Goal: Find specific page/section: Find specific page/section

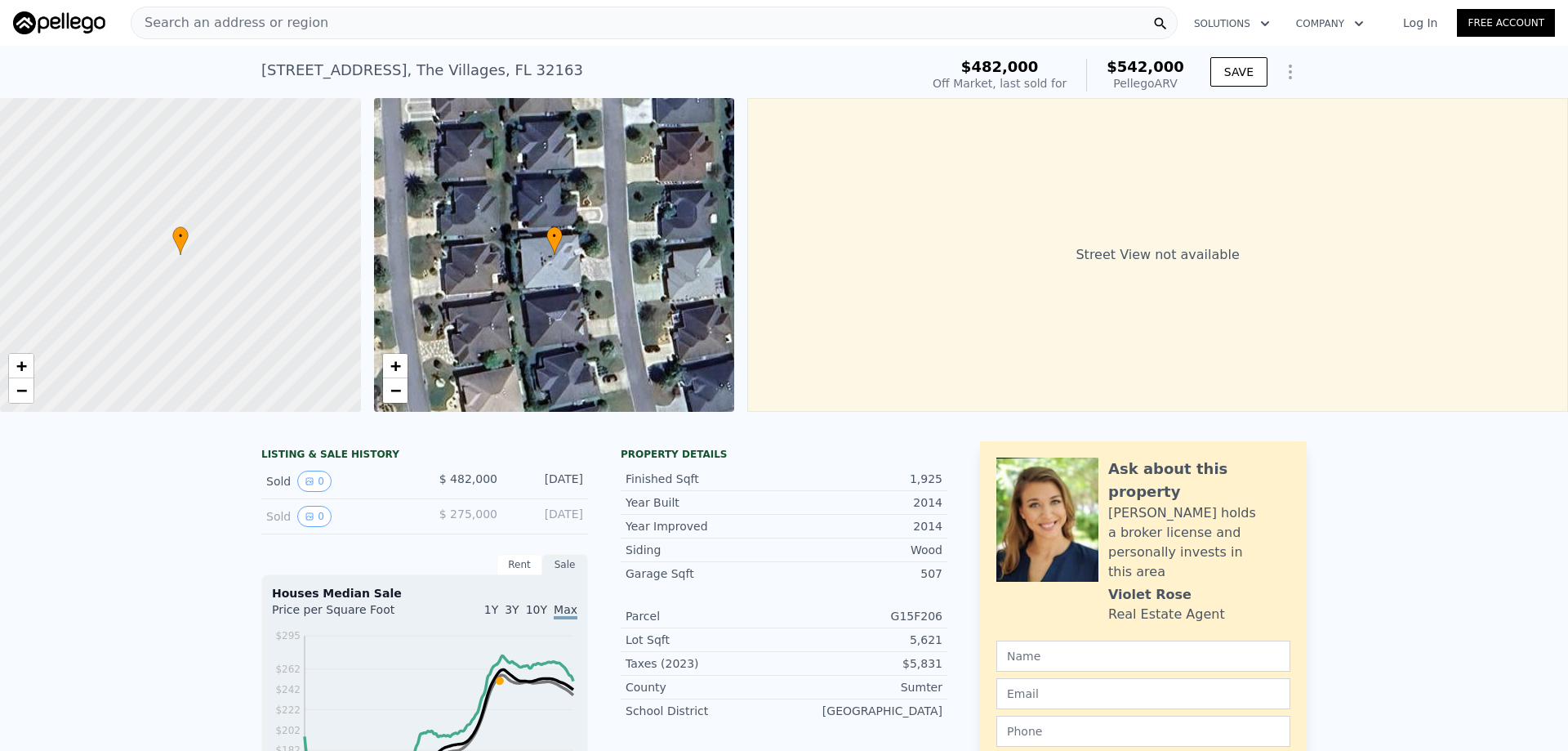
click at [323, 18] on div "Search an address or region" at bounding box center [654, 22] width 1047 height 33
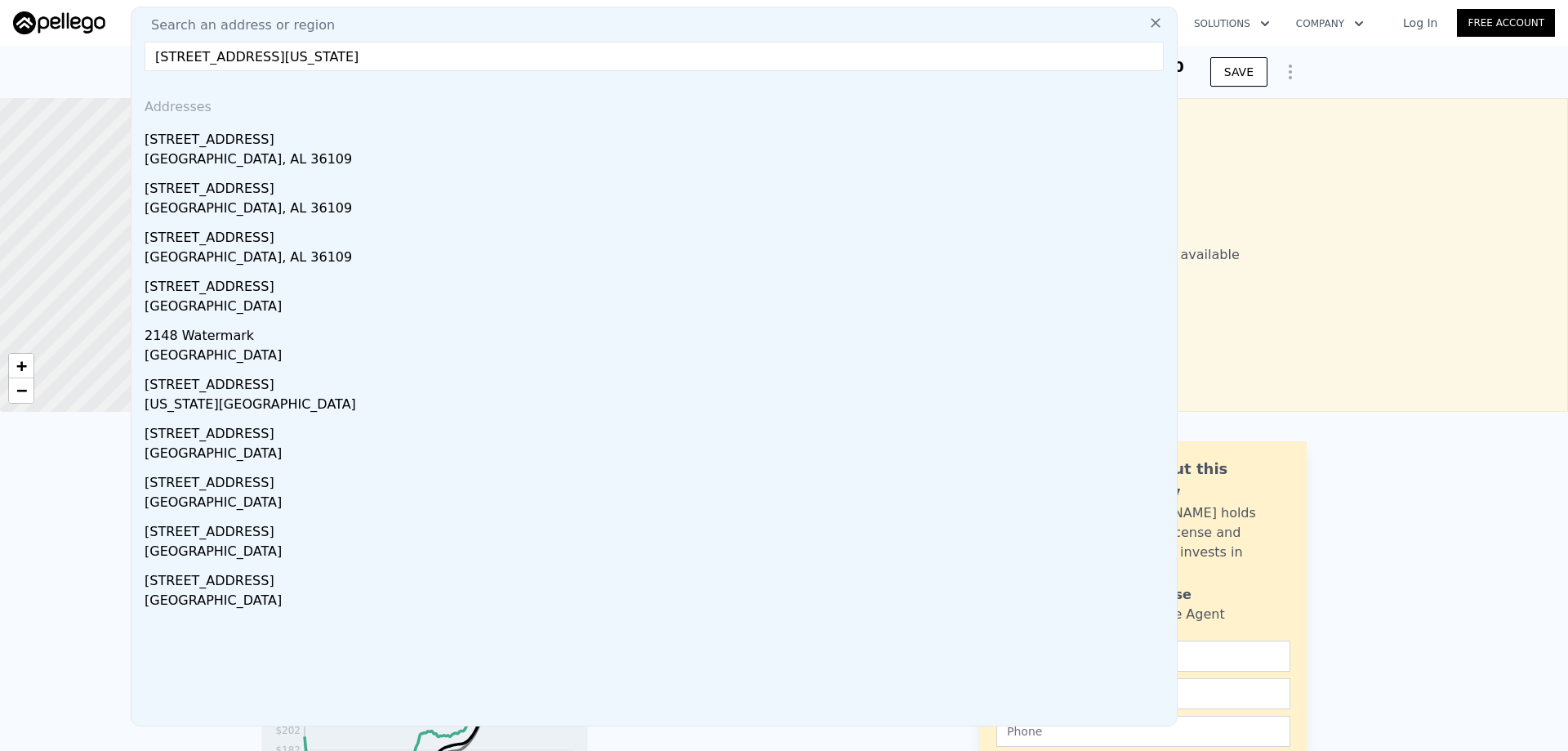
drag, startPoint x: 233, startPoint y: 60, endPoint x: 294, endPoint y: 164, distance: 120.6
click at [233, 61] on input "[STREET_ADDRESS][US_STATE]" at bounding box center [654, 57] width 1019 height 30
click at [354, 54] on input "[STREET_ADDRESS][US_STATE]" at bounding box center [654, 57] width 1019 height 30
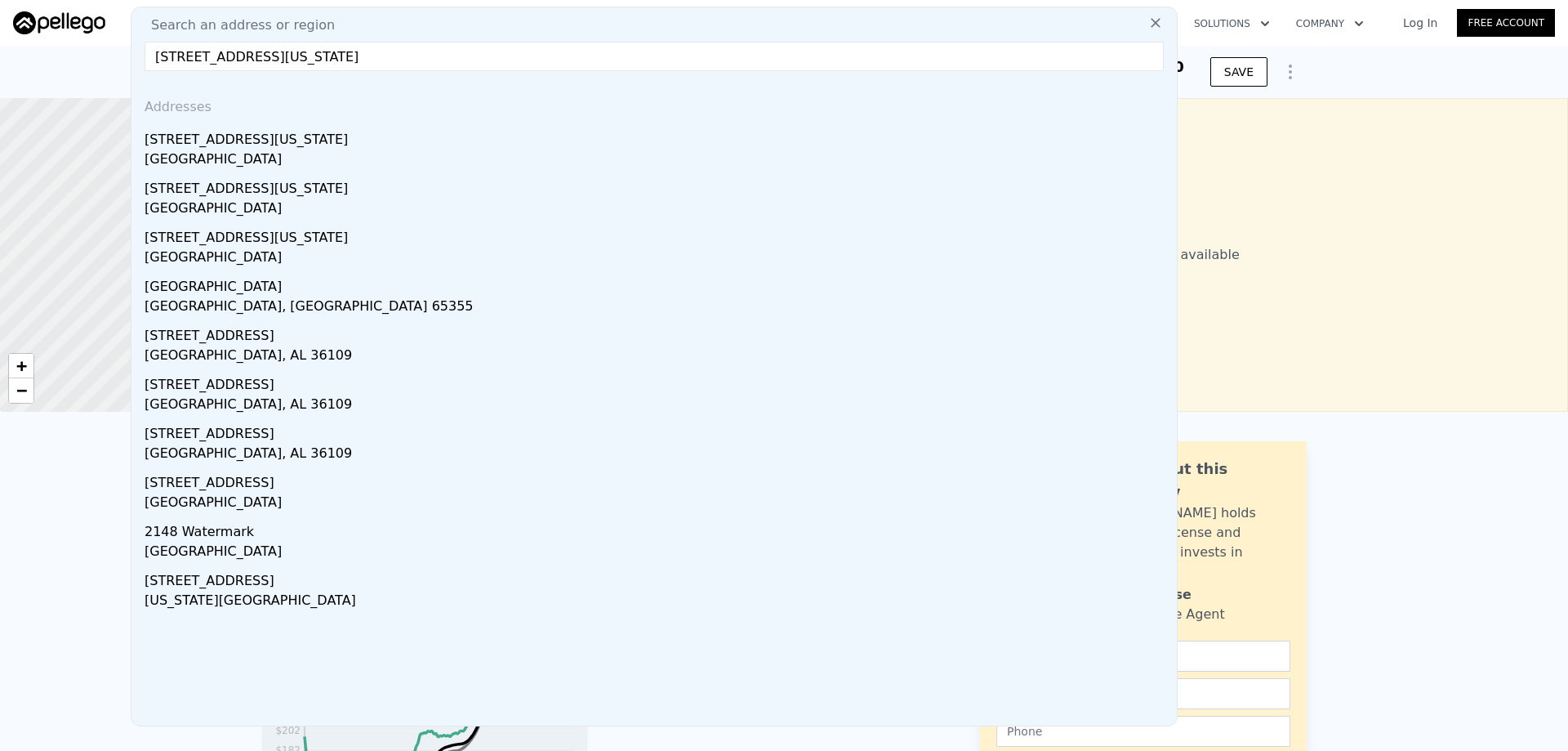
click at [360, 51] on input "[STREET_ADDRESS][US_STATE]" at bounding box center [654, 57] width 1019 height 30
drag, startPoint x: 349, startPoint y: 56, endPoint x: 64, endPoint y: 191, distance: 315.4
click at [136, 58] on div "Search an address or region [GEOGRAPHIC_DATA][US_STATE] Addresses [STREET_ADDRE…" at bounding box center [654, 366] width 1047 height 720
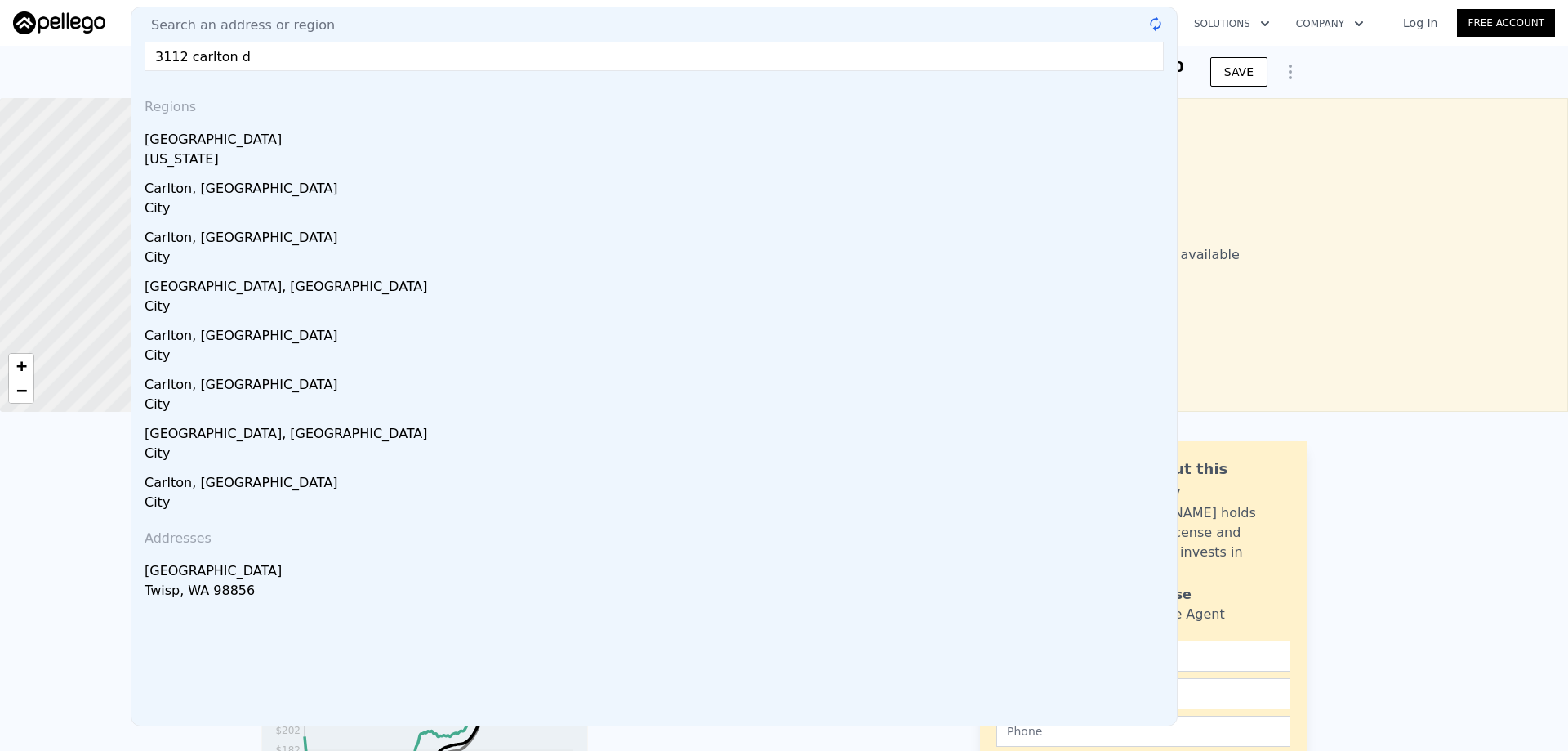
type input "[STREET_ADDRESS][PERSON_NAME]"
